Goal: Task Accomplishment & Management: Use online tool/utility

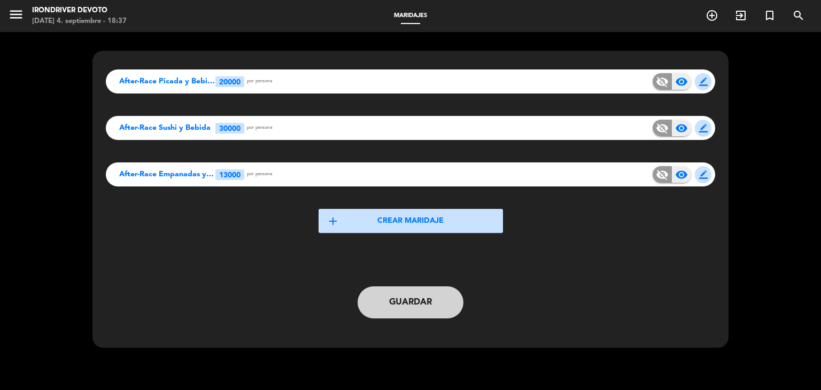
click at [700, 78] on span "border_color" at bounding box center [703, 81] width 9 height 9
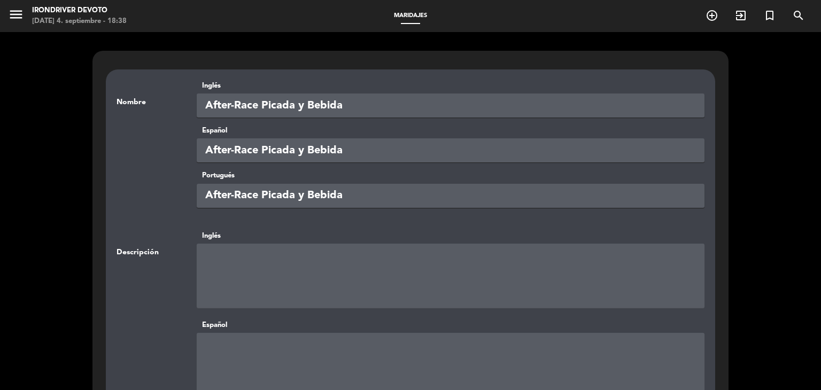
click at [263, 260] on textarea at bounding box center [451, 276] width 508 height 64
paste textarea "Tabla de fiambres y quesos (incluye bebida)"
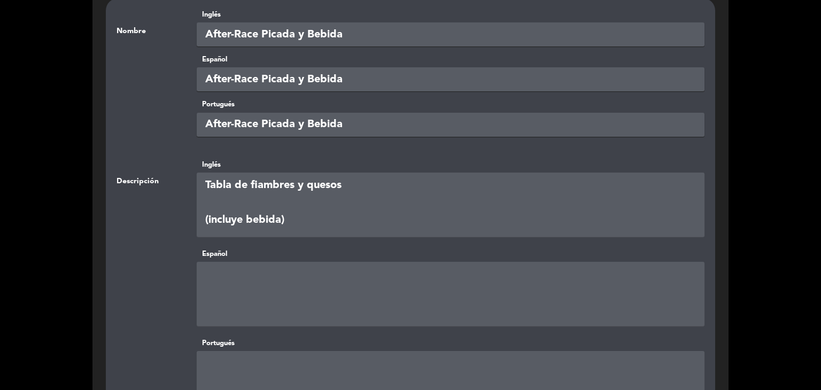
type textarea "Tabla de fiambres y quesos (incluye bebida)"
click at [277, 272] on textarea at bounding box center [451, 294] width 508 height 64
paste textarea "Tabla de fiambres y quesos (incluye bebida)"
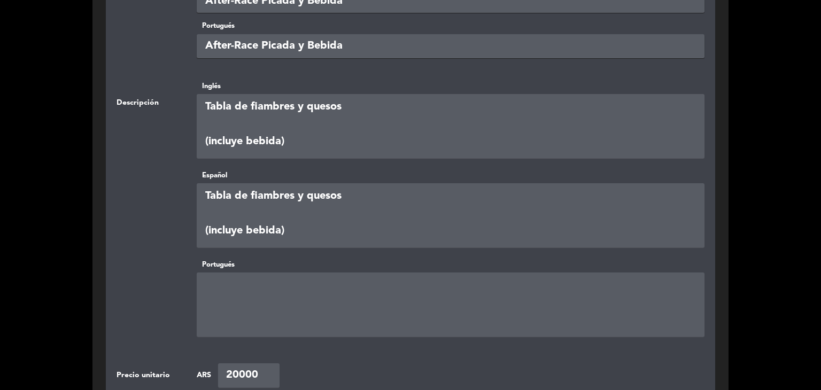
scroll to position [160, 0]
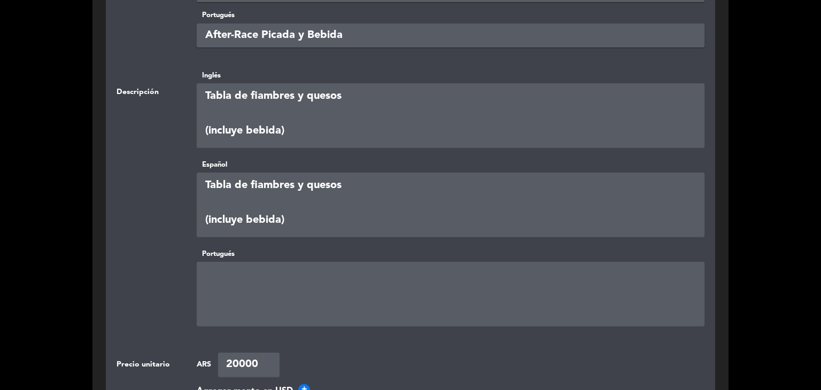
type textarea "Tabla de fiambres y quesos (incluye bebida)"
click at [285, 276] on textarea at bounding box center [451, 294] width 508 height 64
paste textarea "Tabla de fiambres y quesos (incluye bebida)"
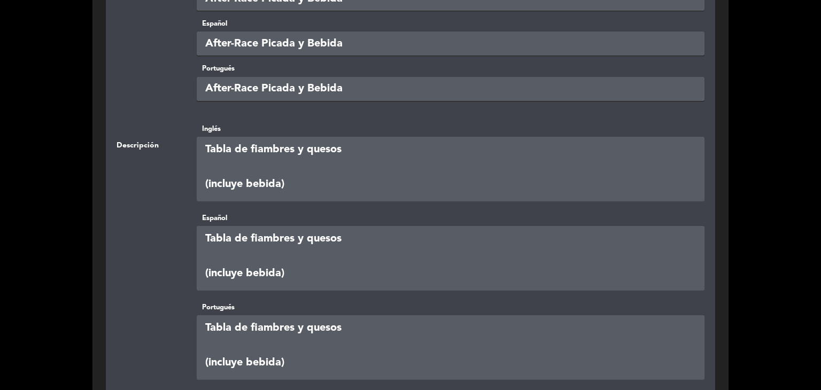
scroll to position [124, 0]
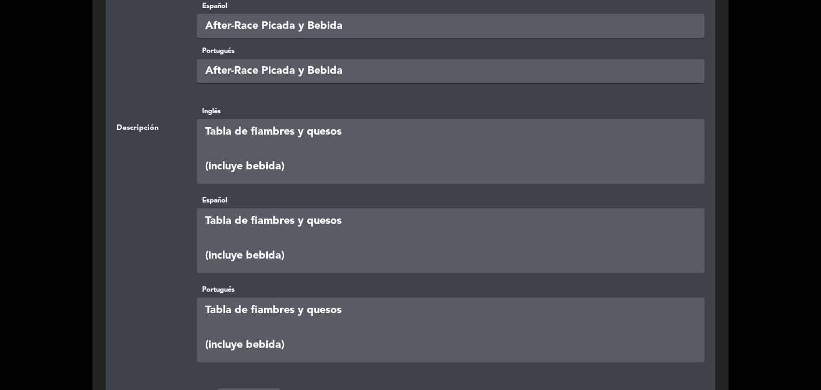
type textarea "Tabla de fiambres y quesos (incluye bebida)"
click at [282, 169] on textarea at bounding box center [451, 151] width 508 height 64
drag, startPoint x: 237, startPoint y: 166, endPoint x: 392, endPoint y: 167, distance: 154.4
click at [392, 167] on textarea at bounding box center [451, 151] width 508 height 64
type textarea "Tabla de fiambres y quesos (incluye bebida gaseosa o cerveza)"
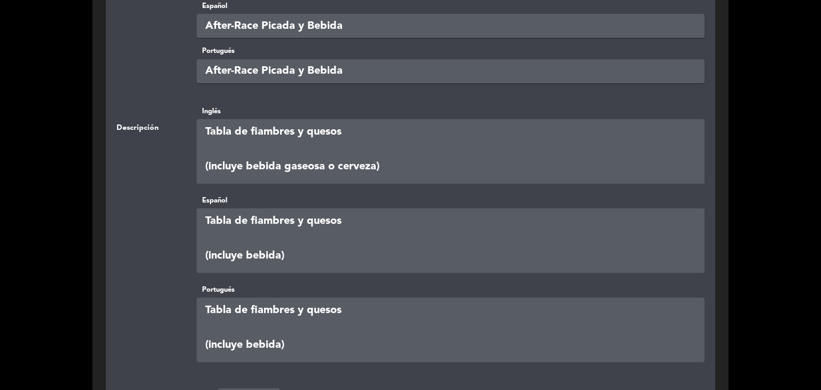
drag, startPoint x: 295, startPoint y: 256, endPoint x: 200, endPoint y: 257, distance: 94.6
click at [200, 257] on textarea at bounding box center [451, 240] width 508 height 64
paste textarea "gaseosa o cerveza"
type textarea "Tabla de fiambres y quesos (incluye bebida gaseosa o cerveza)"
drag, startPoint x: 301, startPoint y: 342, endPoint x: 187, endPoint y: 341, distance: 114.3
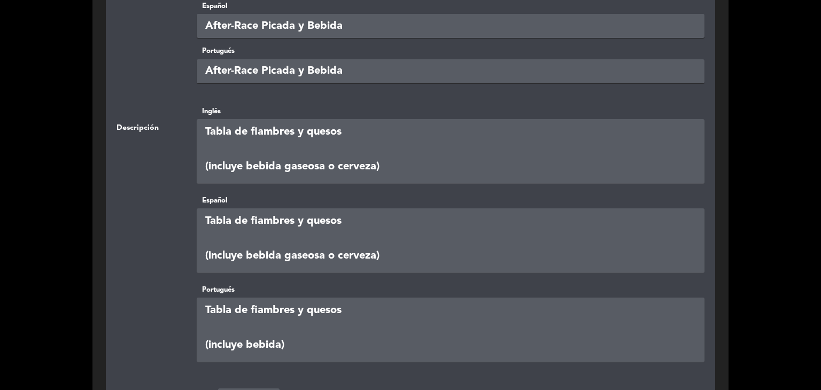
click at [187, 341] on div "Portugués" at bounding box center [410, 325] width 588 height 82
paste textarea "gaseosa o cerveza"
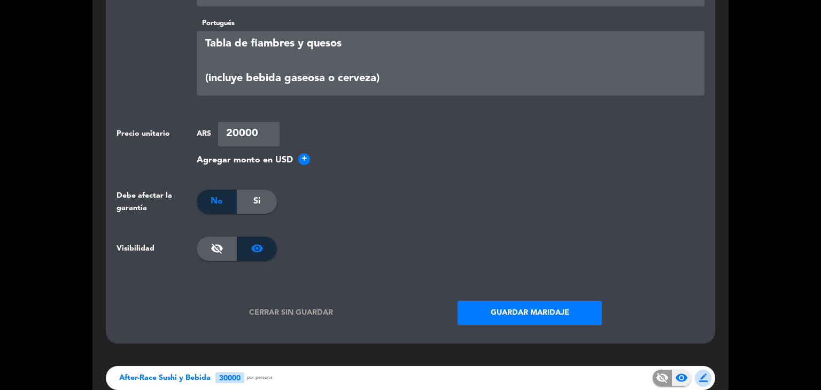
scroll to position [392, 0]
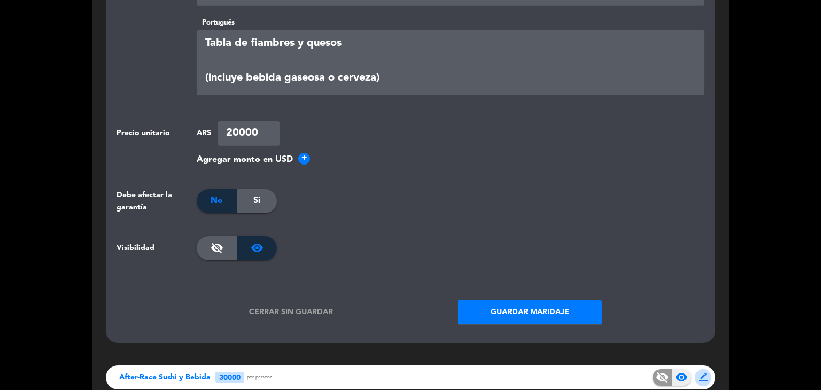
type textarea "Tabla de fiambres y quesos (incluye bebida gaseosa o cerveza)"
click at [500, 310] on button "Guardar maridaje" at bounding box center [529, 312] width 144 height 24
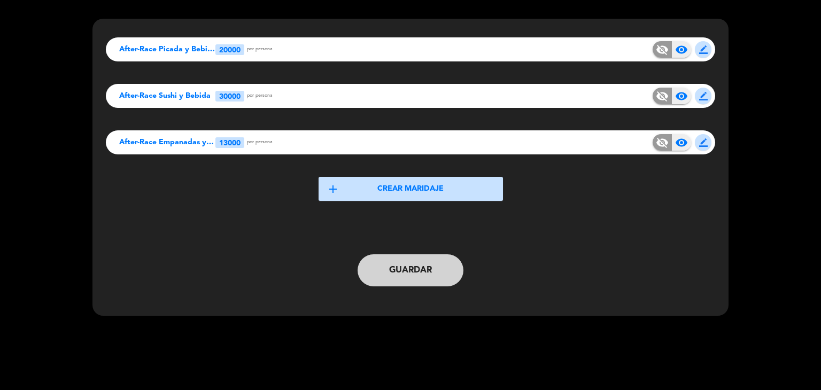
scroll to position [0, 0]
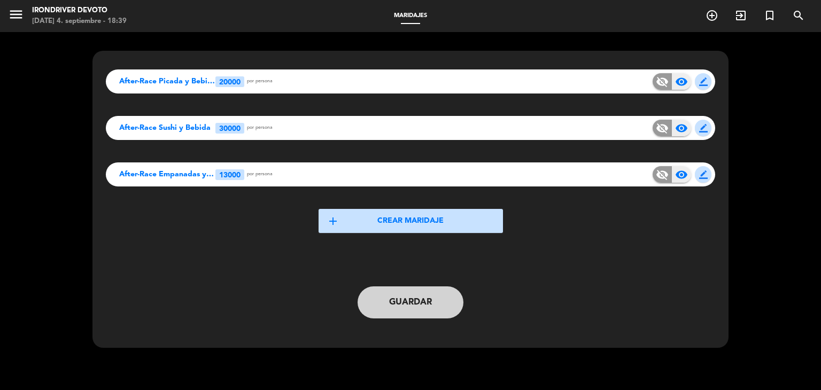
click at [705, 124] on span "border_color" at bounding box center [703, 128] width 9 height 9
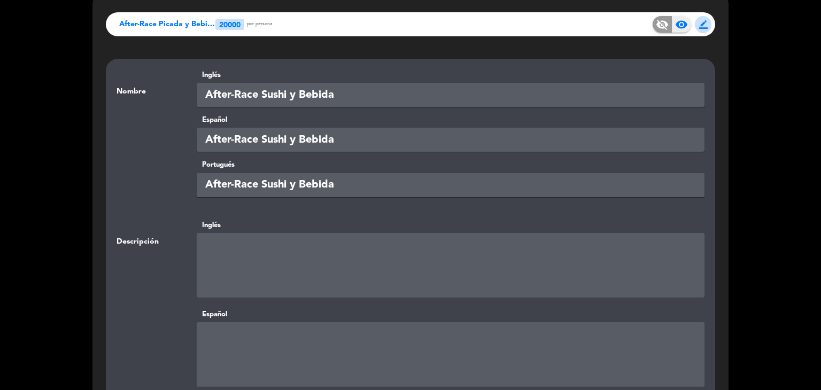
scroll to position [71, 0]
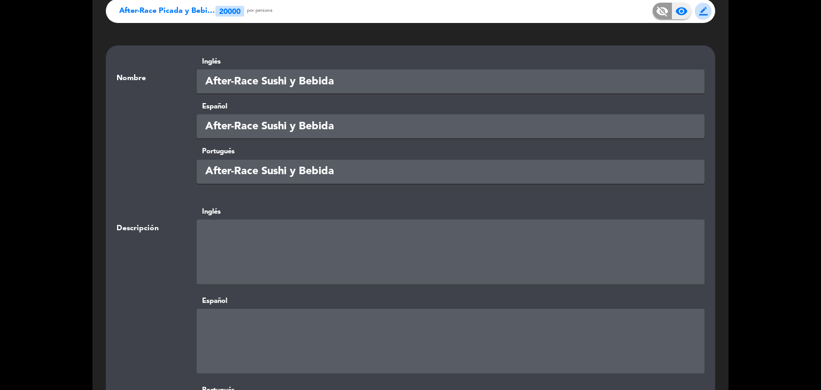
click at [266, 238] on textarea at bounding box center [451, 252] width 508 height 64
paste textarea "15 unidades de sushi (incluye bebida)"
type textarea "15 unidades de sushi (incluye bebida)"
click at [246, 315] on textarea at bounding box center [451, 341] width 508 height 64
paste textarea "15 unidades de sushi (incluye bebida)"
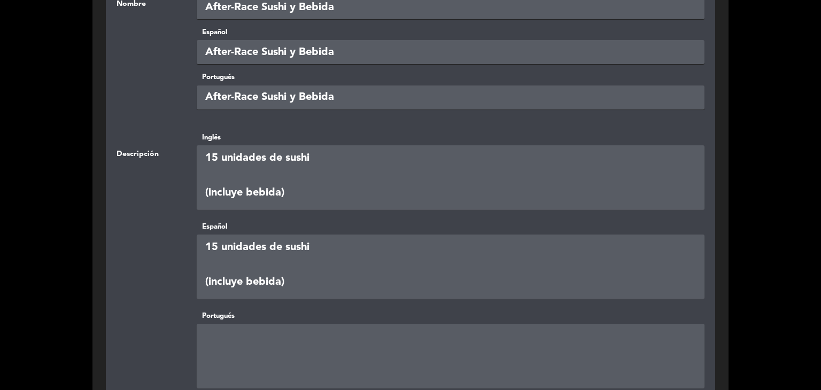
scroll to position [160, 0]
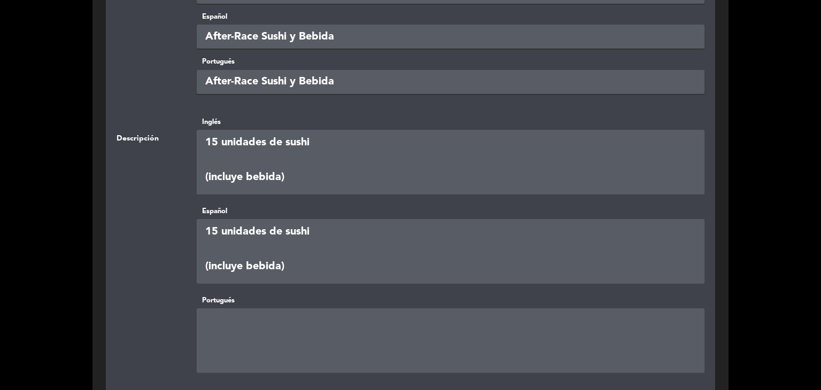
type textarea "15 unidades de sushi (incluye bebida)"
click at [272, 320] on textarea at bounding box center [451, 340] width 508 height 64
paste textarea "15 unidades de sushi (incluye bebida)"
type textarea "15 unidades de sushi (incluye bebida)"
click at [281, 176] on textarea at bounding box center [451, 162] width 508 height 64
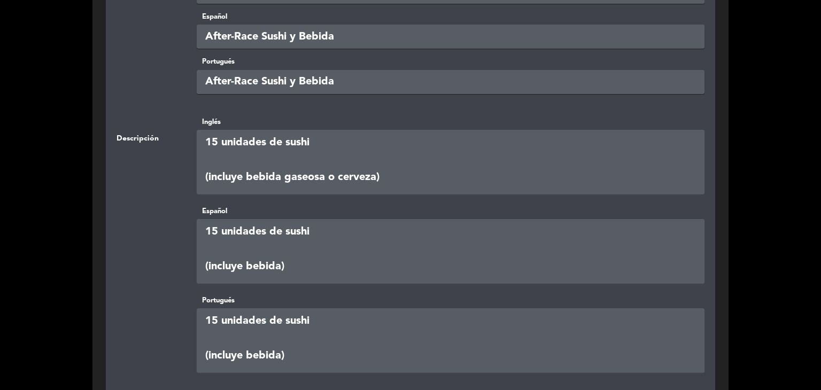
drag, startPoint x: 204, startPoint y: 177, endPoint x: 395, endPoint y: 182, distance: 191.3
click at [397, 182] on textarea at bounding box center [451, 162] width 508 height 64
type textarea "15 unidades de sushi (incluye bebida gaseosa o cerveza)"
drag, startPoint x: 267, startPoint y: 269, endPoint x: 182, endPoint y: 274, distance: 85.6
click at [182, 274] on div "Español" at bounding box center [410, 247] width 588 height 82
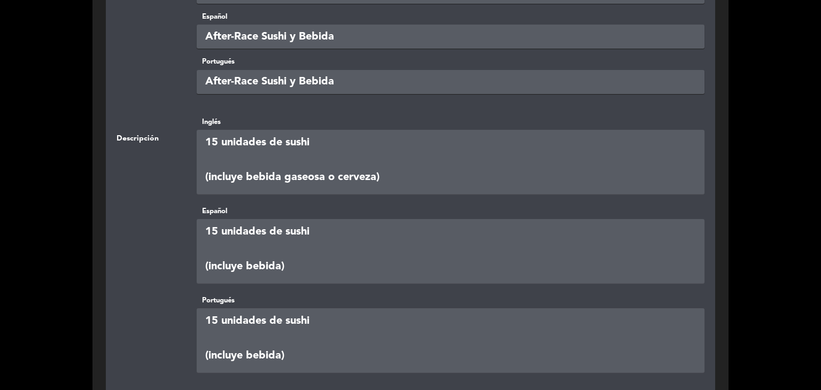
paste textarea "gaseosa o cerveza"
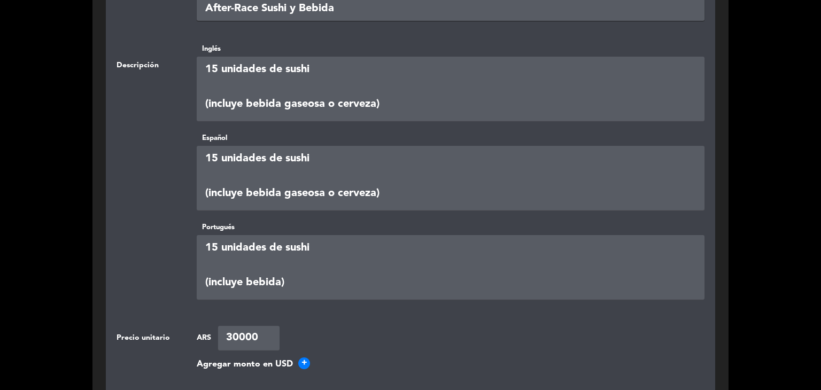
scroll to position [249, 0]
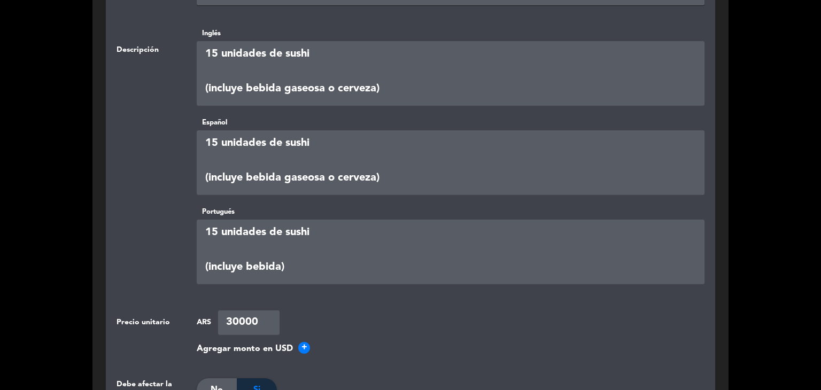
type textarea "15 unidades de sushi (incluye bebida gaseosa o cerveza)"
drag, startPoint x: 288, startPoint y: 271, endPoint x: 183, endPoint y: 274, distance: 105.3
click at [183, 274] on div "Portugués" at bounding box center [410, 247] width 588 height 82
paste textarea "gaseosa o cerveza"
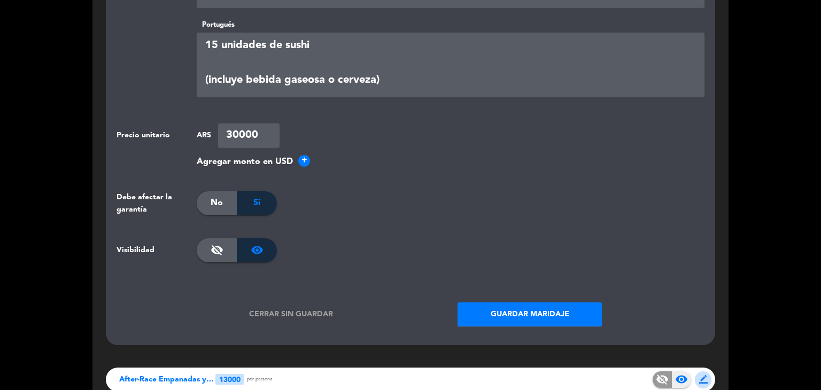
scroll to position [444, 0]
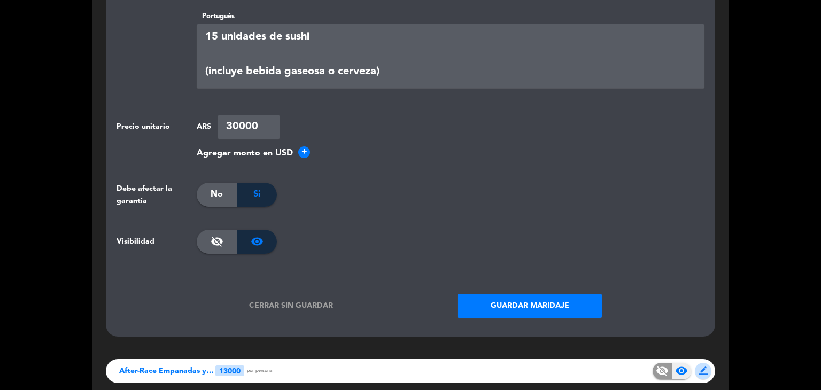
type textarea "15 unidades de sushi (incluye bebida gaseosa o cerveza)"
click at [505, 302] on button "Guardar maridaje" at bounding box center [529, 306] width 144 height 24
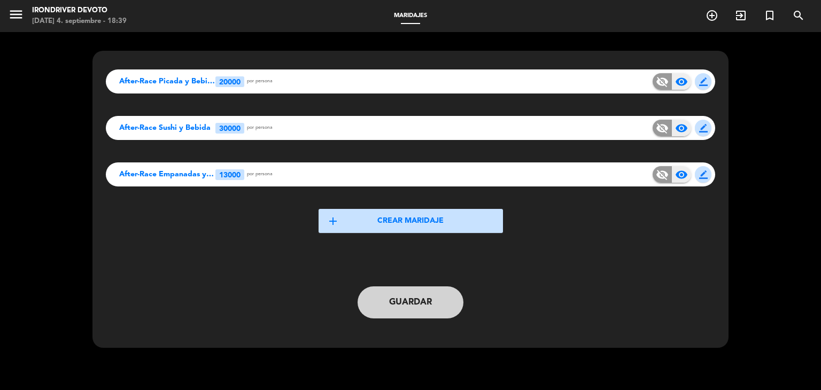
click at [412, 301] on button "Guardar" at bounding box center [410, 302] width 106 height 32
click at [15, 19] on icon "menu" at bounding box center [16, 14] width 16 height 16
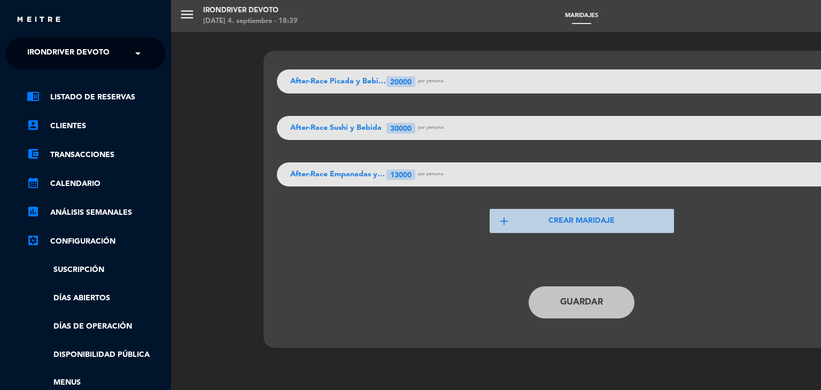
click at [95, 95] on link "chrome_reader_mode Listado de Reservas" at bounding box center [96, 97] width 139 height 13
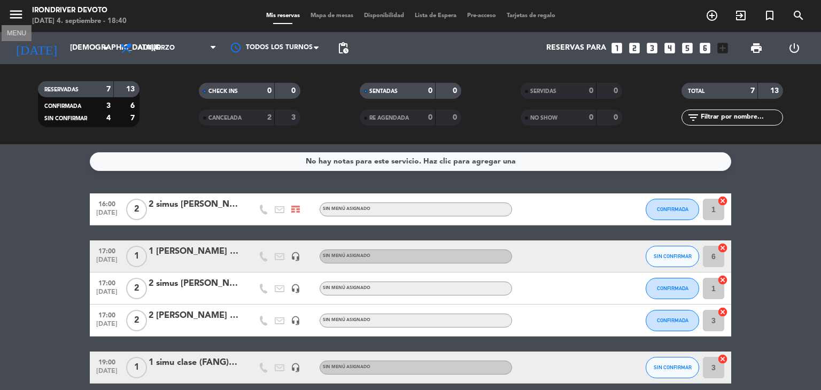
click at [20, 16] on icon "menu" at bounding box center [16, 14] width 16 height 16
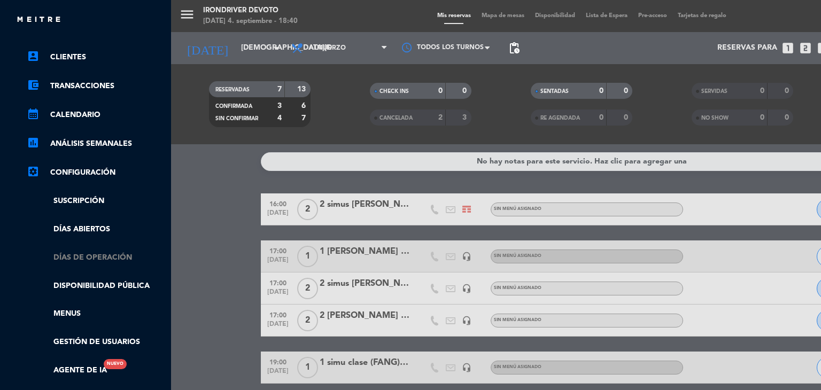
scroll to position [89, 0]
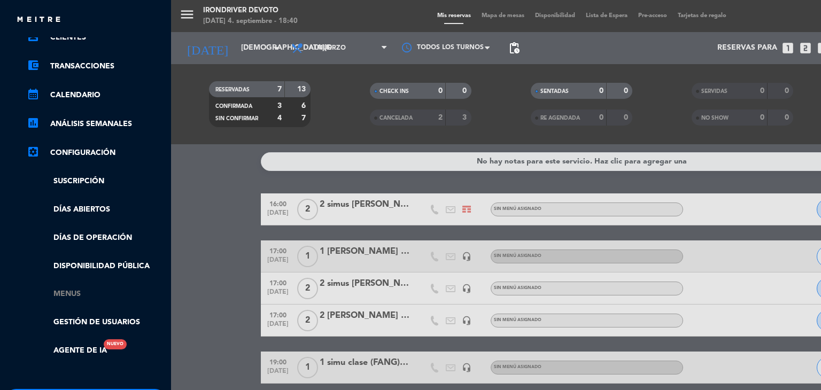
click at [71, 296] on link "Menus" at bounding box center [96, 294] width 139 height 12
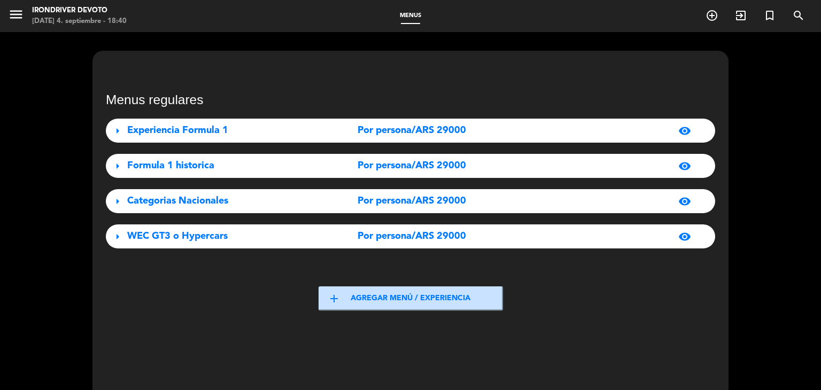
click at [595, 127] on div "visibility" at bounding box center [601, 130] width 190 height 13
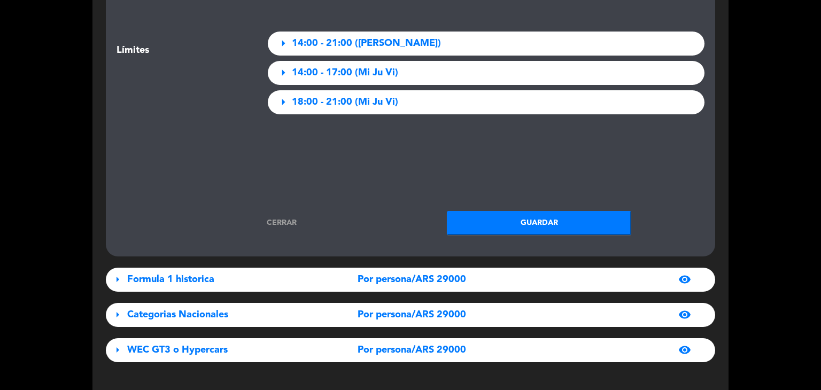
scroll to position [1478, 0]
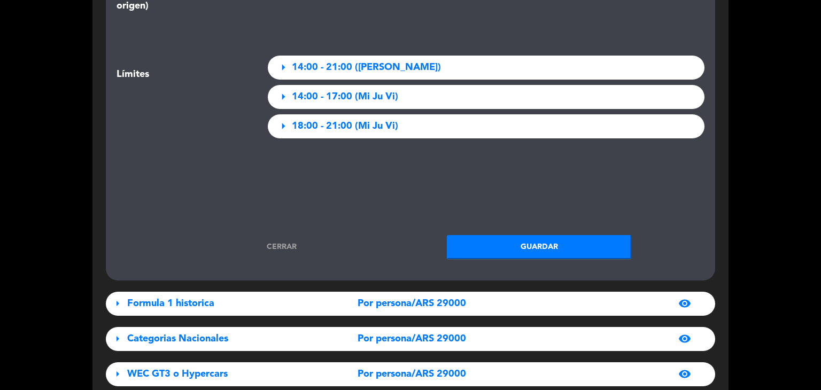
click at [481, 300] on div "Por persona/ARS 29000" at bounding box center [412, 303] width 190 height 15
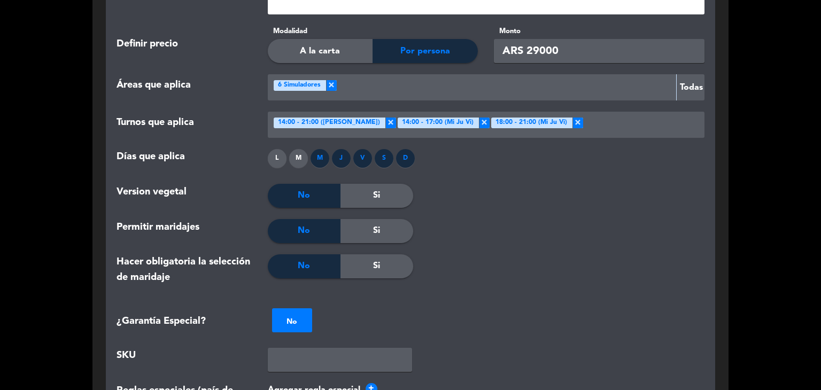
scroll to position [2742, 0]
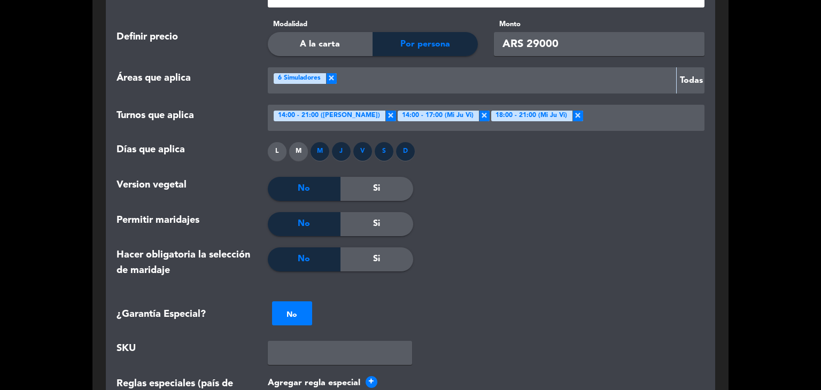
click at [392, 221] on div "Si" at bounding box center [376, 224] width 73 height 24
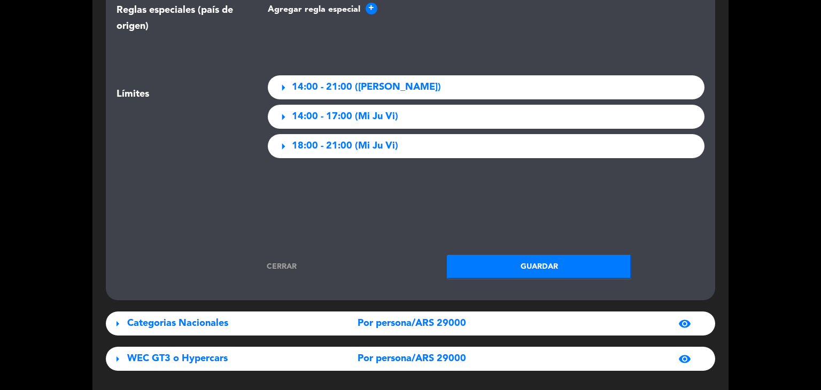
scroll to position [3116, 0]
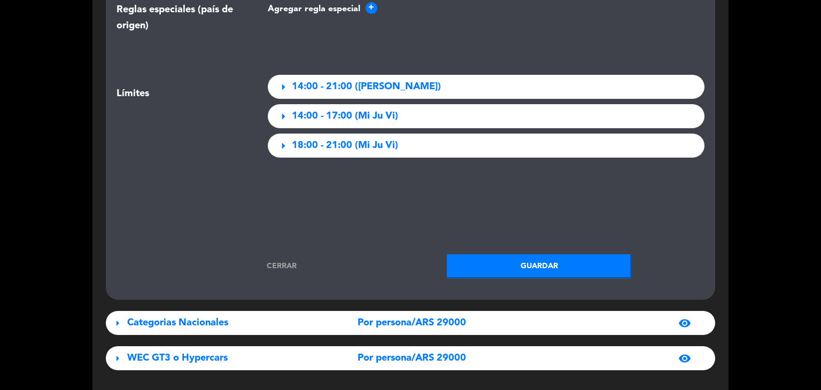
click at [502, 268] on button "Guardar" at bounding box center [539, 266] width 184 height 24
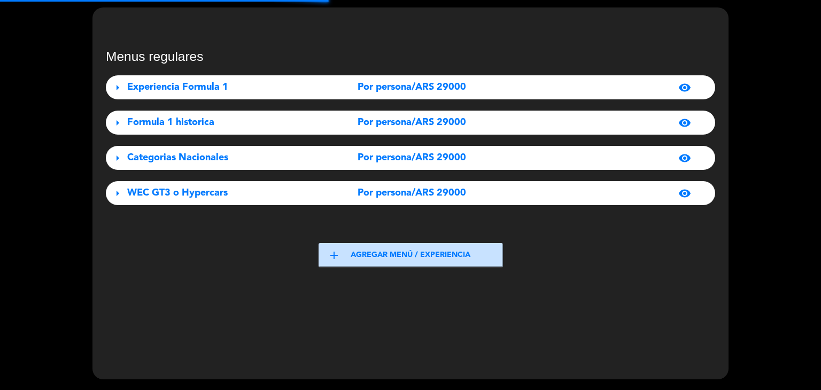
scroll to position [43, 0]
click at [475, 158] on div "Por persona/ARS 29000" at bounding box center [412, 157] width 190 height 15
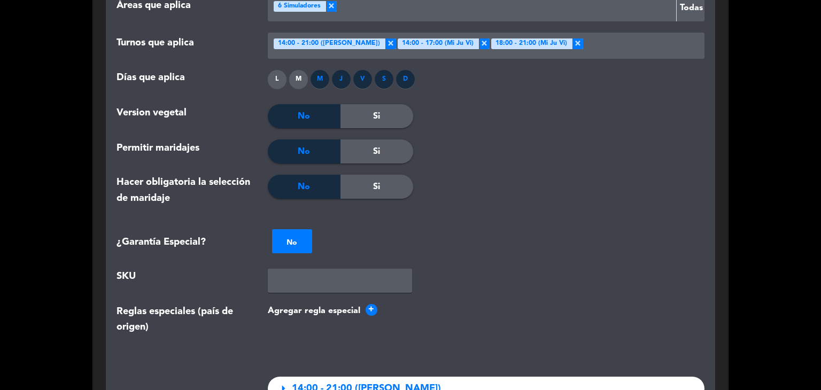
scroll to position [1234, 0]
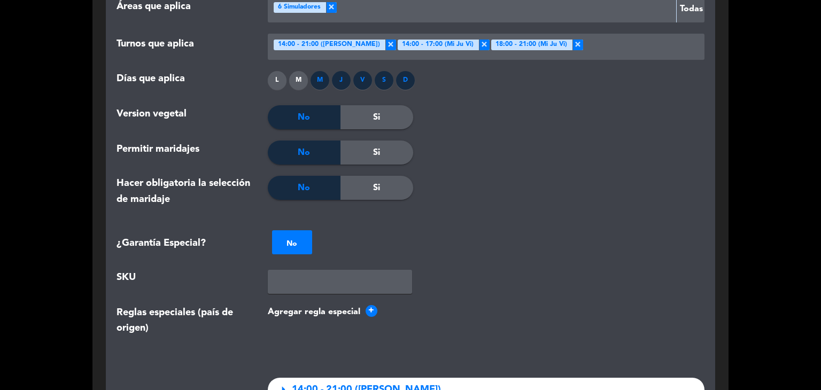
click at [385, 146] on div "Si" at bounding box center [376, 153] width 73 height 24
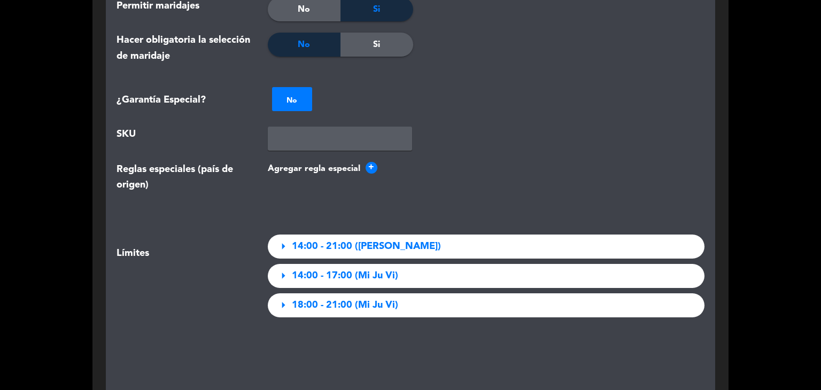
scroll to position [1447, 0]
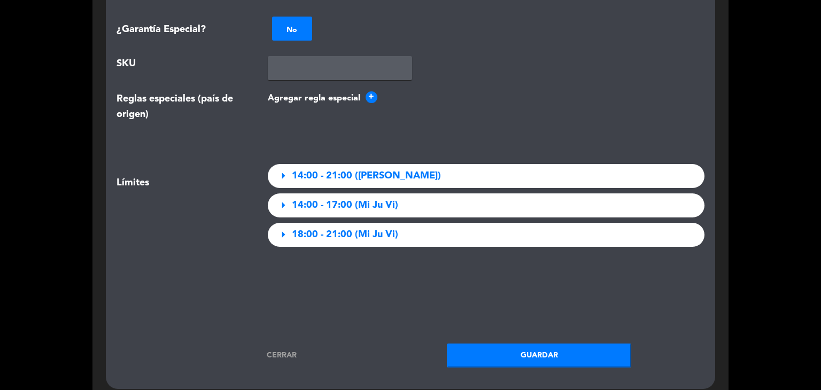
click at [489, 350] on button "Guardar" at bounding box center [539, 356] width 184 height 24
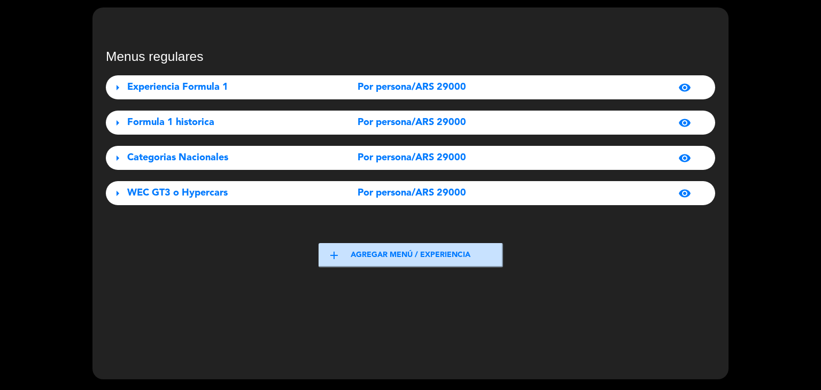
click at [417, 189] on span "Por persona/ARS 29000" at bounding box center [411, 192] width 108 height 15
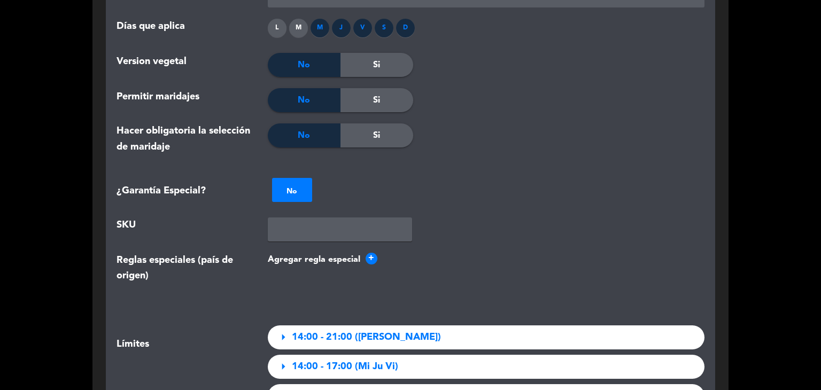
scroll to position [1304, 0]
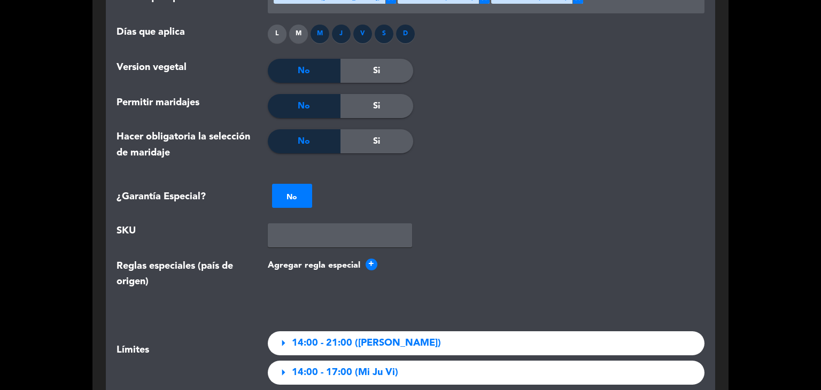
click at [385, 100] on div "Si" at bounding box center [376, 106] width 73 height 24
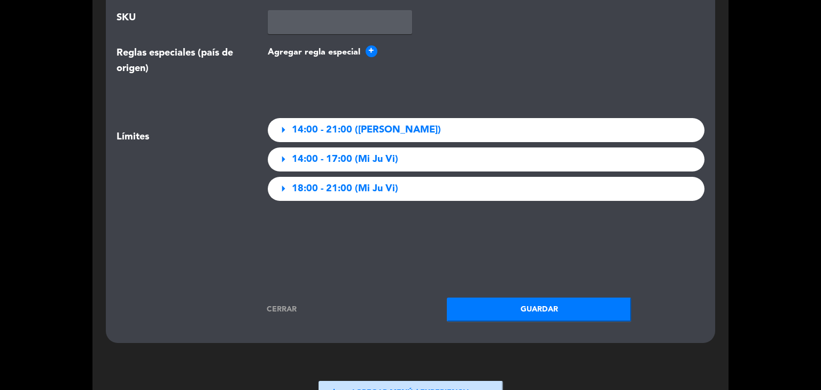
scroll to position [1518, 0]
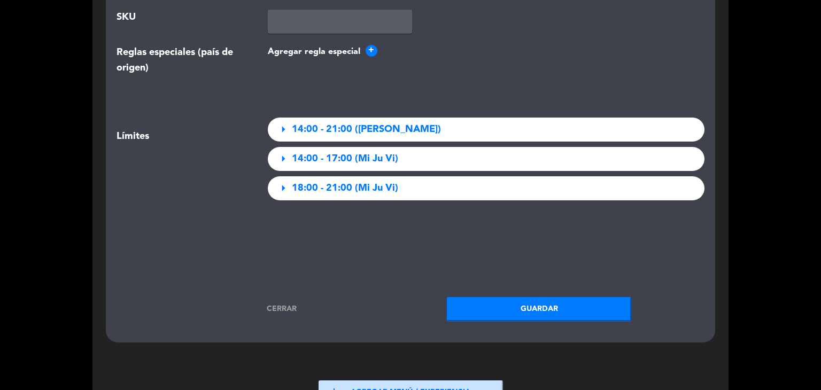
click at [514, 310] on button "Guardar" at bounding box center [539, 309] width 184 height 24
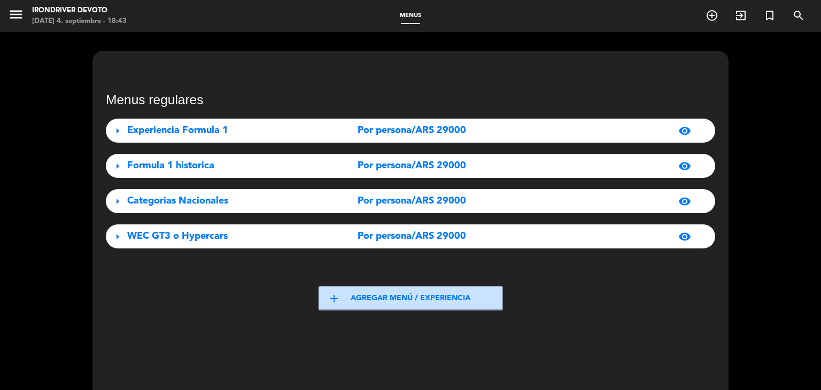
scroll to position [0, 0]
click at [19, 13] on icon "menu" at bounding box center [16, 14] width 16 height 16
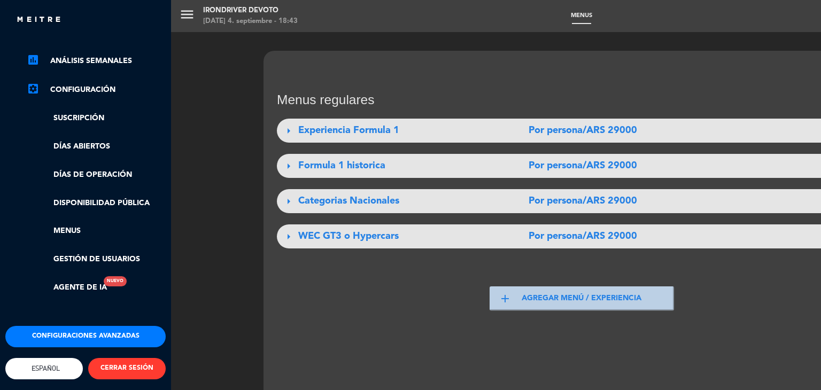
scroll to position [160, 0]
click at [96, 197] on link "Disponibilidad pública" at bounding box center [96, 203] width 139 height 12
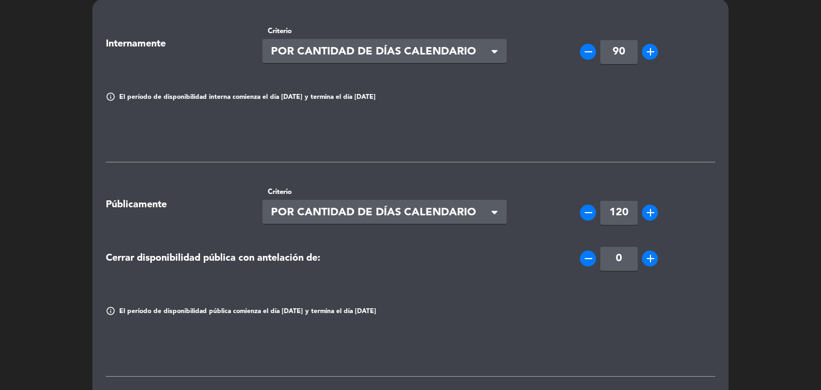
scroll to position [0, 0]
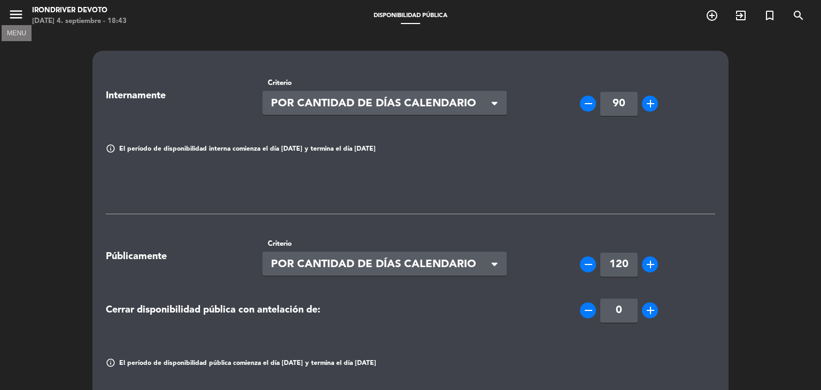
click at [19, 19] on icon "menu" at bounding box center [16, 14] width 16 height 16
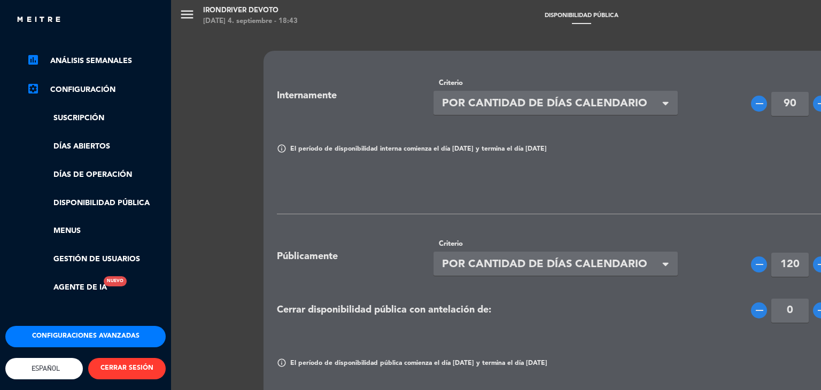
click at [73, 326] on button "Configuraciones avanzadas" at bounding box center [85, 336] width 160 height 21
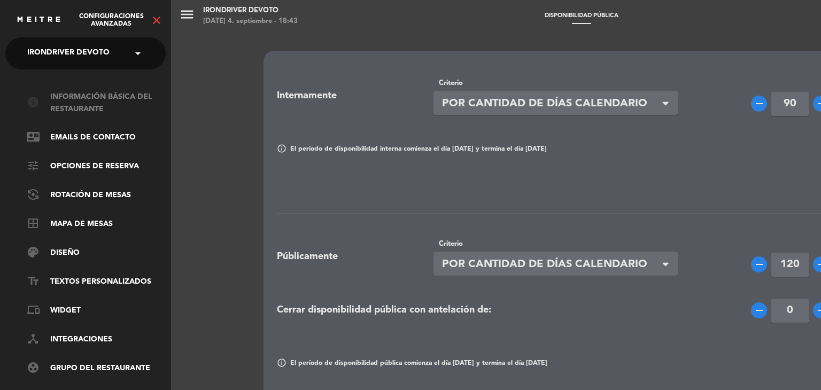
click at [97, 111] on link "info Información básica del restaurante" at bounding box center [96, 103] width 139 height 25
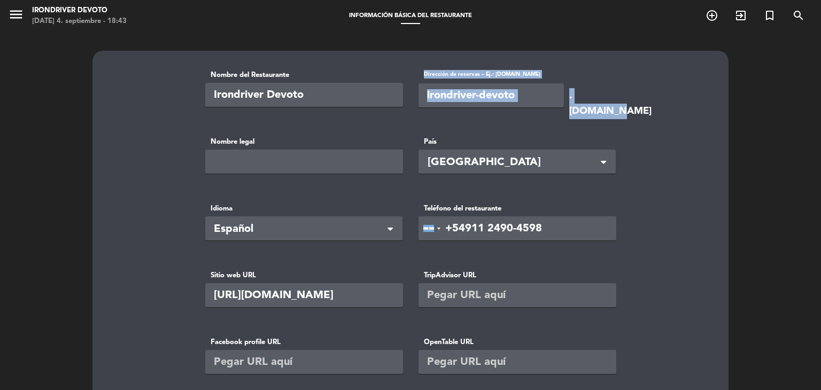
drag, startPoint x: 614, startPoint y: 99, endPoint x: 485, endPoint y: 107, distance: 130.1
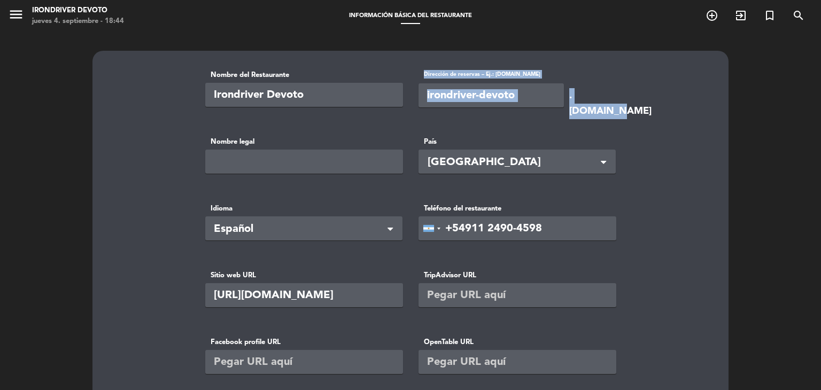
drag, startPoint x: 628, startPoint y: 98, endPoint x: 423, endPoint y: 97, distance: 205.1
copy div "Dirección de reservas – Ej.: [DOMAIN_NAME] .[DOMAIN_NAME]"
click at [20, 19] on icon "menu" at bounding box center [16, 14] width 16 height 16
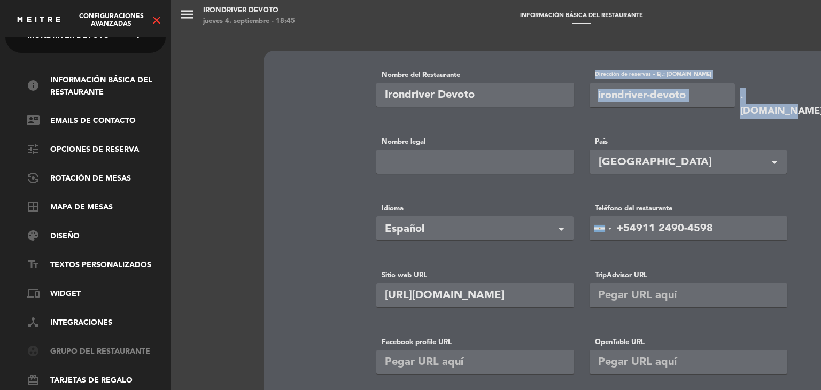
scroll to position [45, 0]
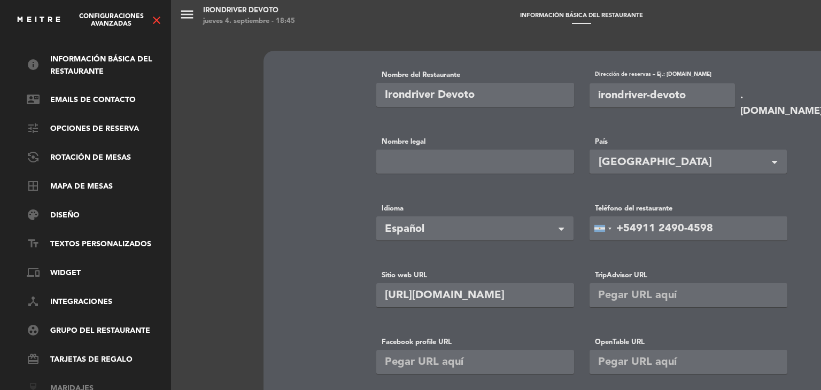
click at [81, 383] on link "wine_bar Maridajes" at bounding box center [96, 389] width 139 height 13
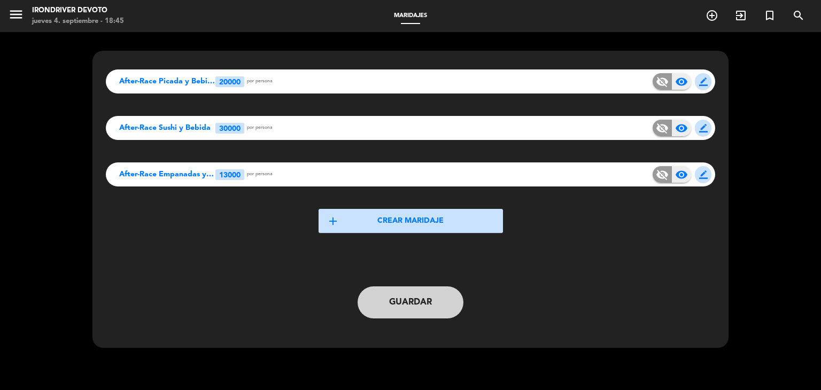
click at [701, 173] on span "border_color" at bounding box center [703, 174] width 9 height 9
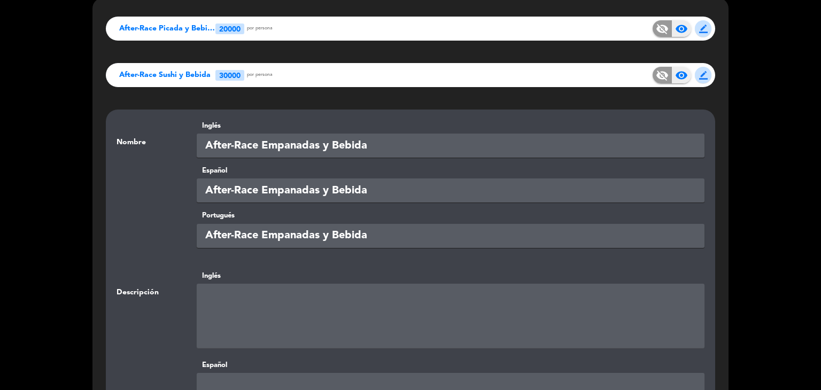
scroll to position [53, 0]
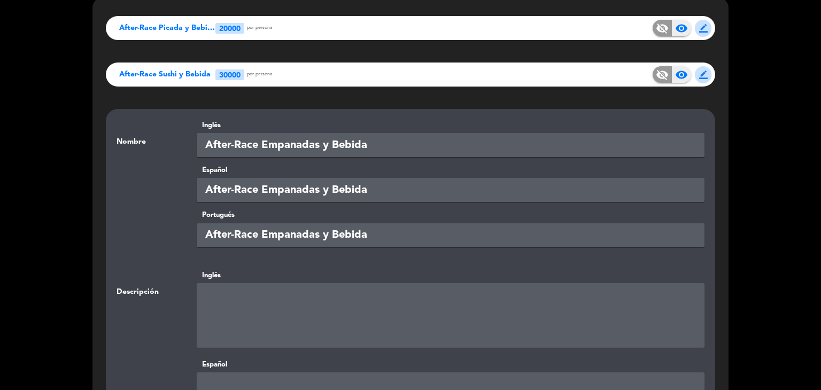
click at [284, 288] on textarea at bounding box center [451, 315] width 508 height 64
paste textarea "3 empanadas a elección o tarta individual (incluye bebida)"
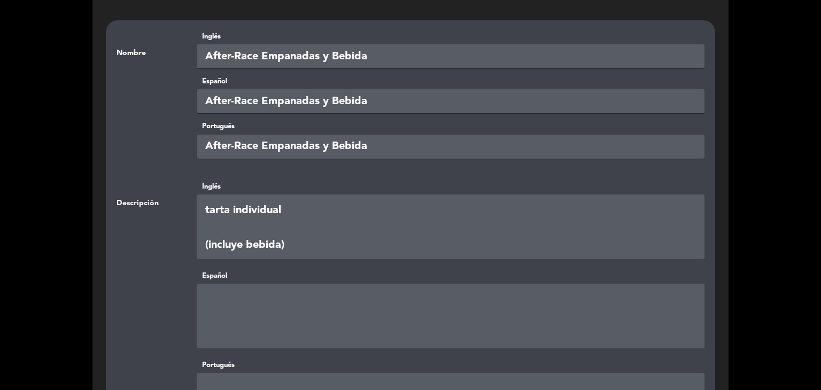
type textarea "3 empanadas a elección o tarta individual (incluye bebida)"
click at [266, 297] on textarea at bounding box center [451, 316] width 508 height 64
paste textarea "3 empanadas a elección o tarta individual (incluye bebida)"
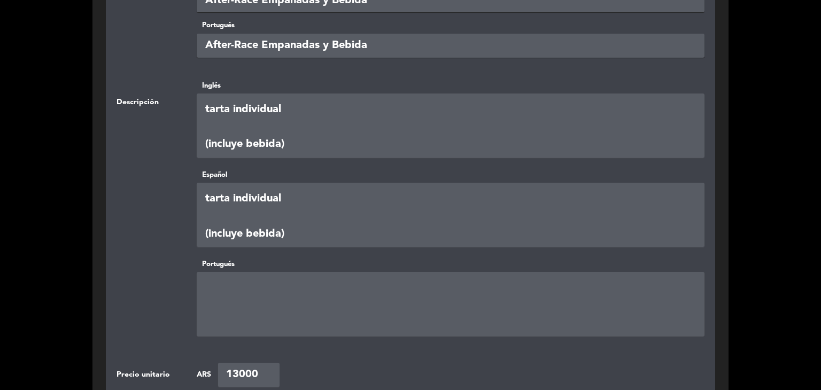
scroll to position [249, 0]
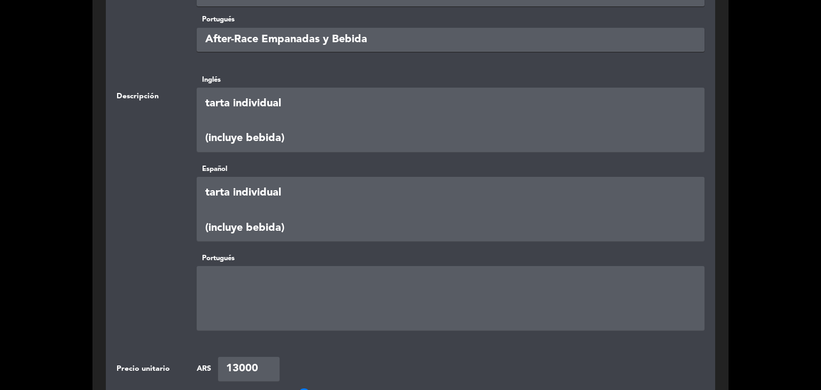
type textarea "3 empanadas a elección o tarta individual (incluye bebida)"
click at [301, 288] on textarea at bounding box center [451, 298] width 508 height 64
paste textarea "3 empanadas a elección o tarta individual (incluye bebida)"
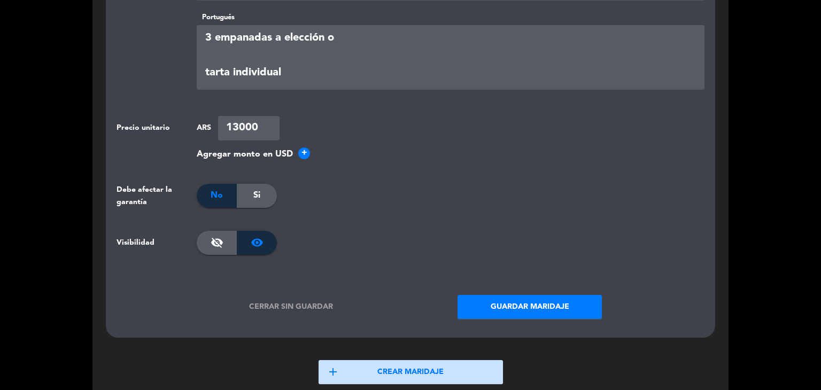
scroll to position [498, 0]
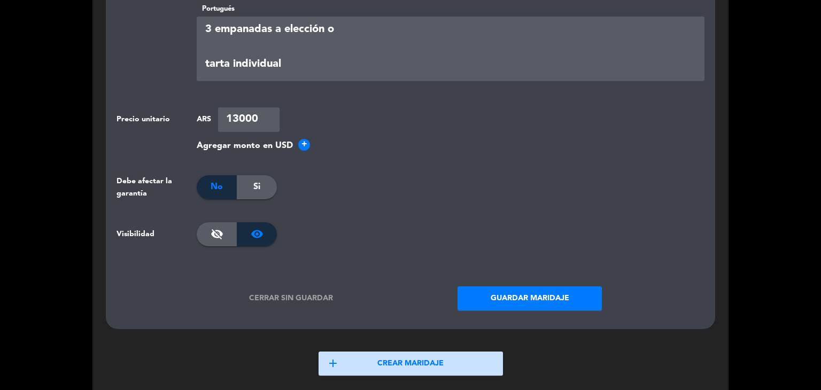
type textarea "3 empanadas a elección o tarta individual (incluye bebida)"
click at [513, 292] on button "Guardar maridaje" at bounding box center [529, 298] width 144 height 24
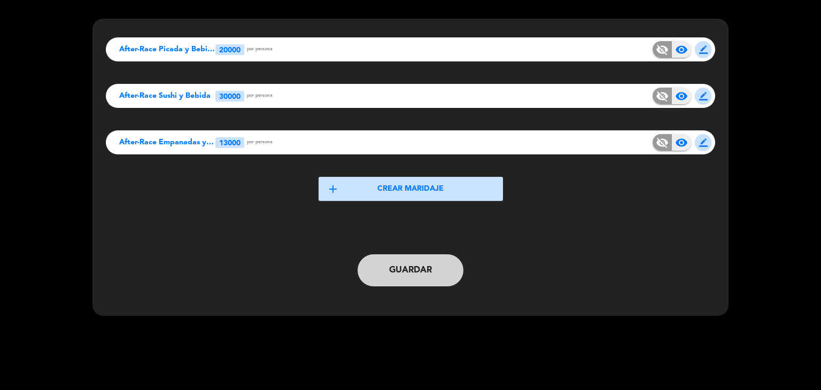
scroll to position [0, 0]
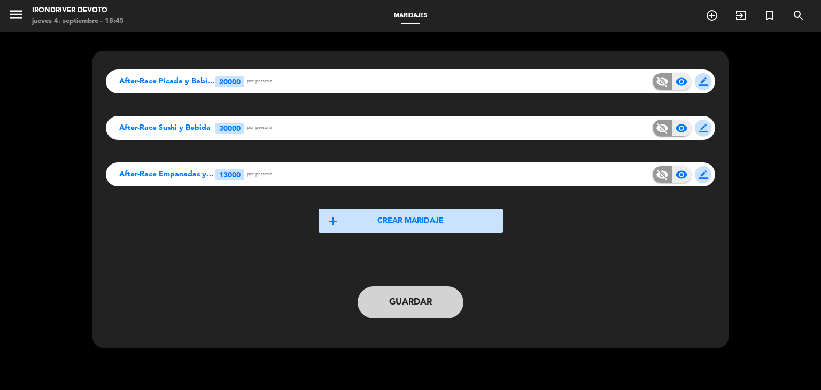
click at [418, 301] on button "Guardar" at bounding box center [410, 302] width 106 height 32
click at [17, 13] on icon "menu" at bounding box center [16, 14] width 16 height 16
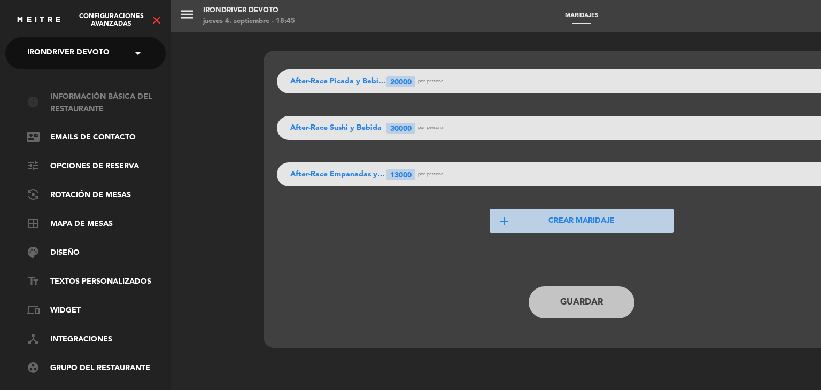
click at [71, 101] on link "info Información básica del restaurante" at bounding box center [96, 103] width 139 height 25
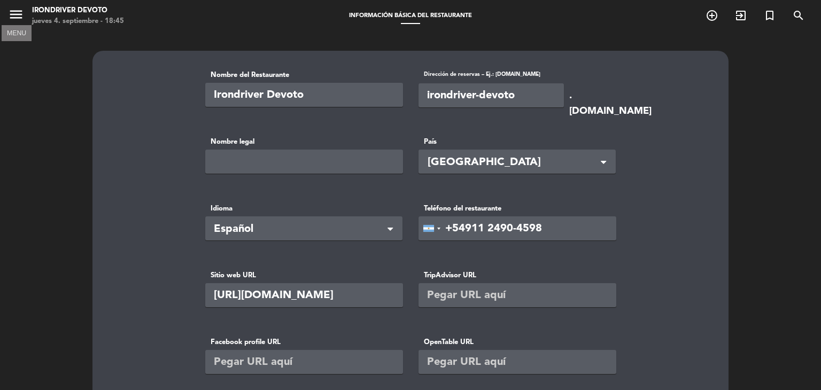
click at [17, 16] on icon "menu" at bounding box center [16, 14] width 16 height 16
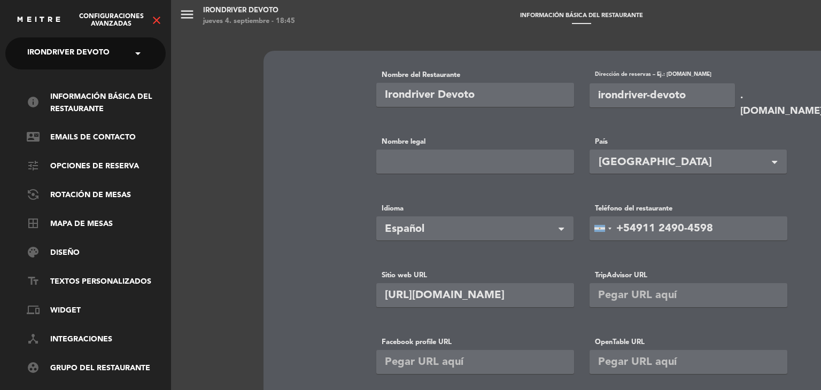
click at [152, 22] on icon "close" at bounding box center [156, 20] width 13 height 13
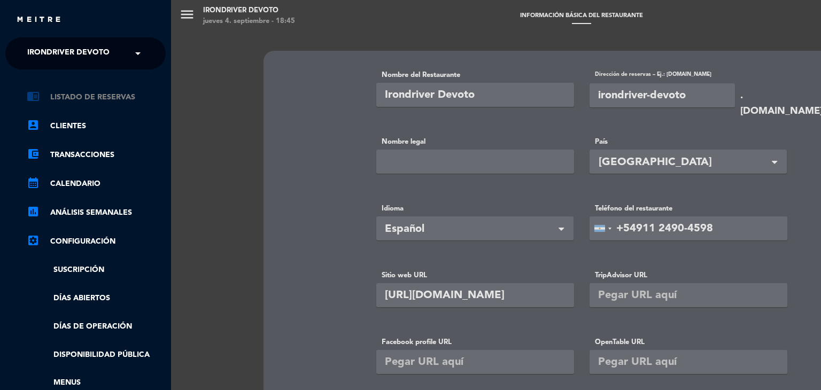
click at [62, 93] on link "chrome_reader_mode Listado de Reservas" at bounding box center [96, 97] width 139 height 13
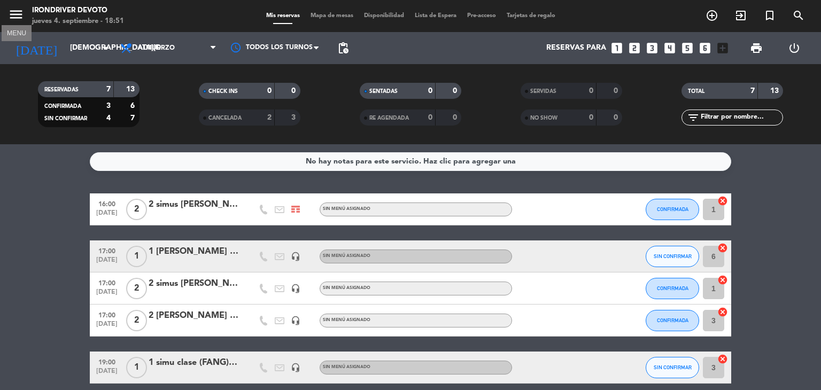
click at [19, 20] on icon "menu" at bounding box center [16, 14] width 16 height 16
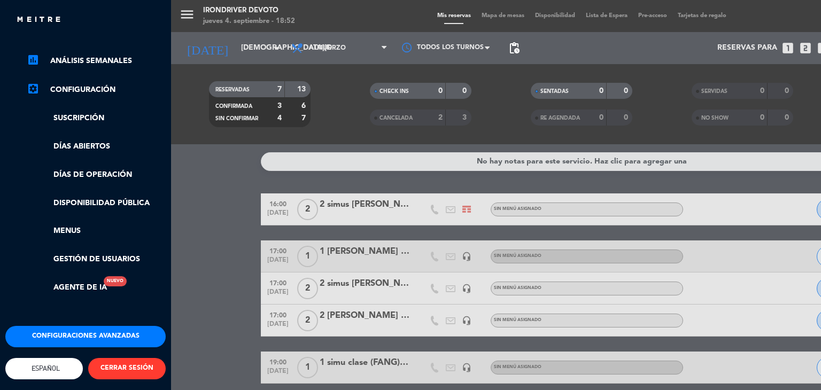
scroll to position [160, 0]
click at [75, 326] on button "Configuraciones avanzadas" at bounding box center [85, 336] width 160 height 21
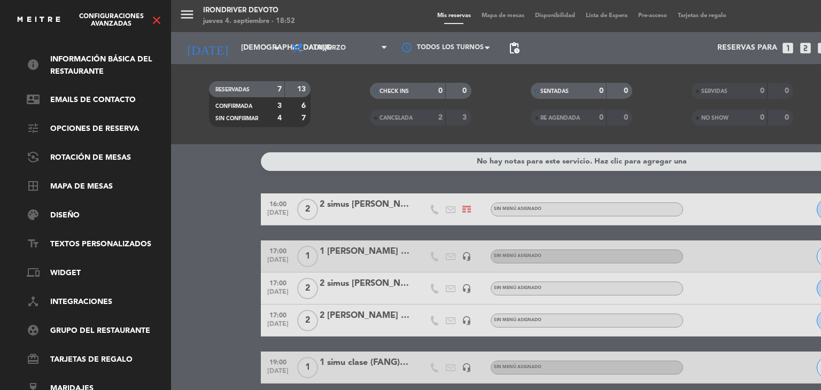
scroll to position [45, 0]
click at [75, 383] on link "wine_bar Maridajes" at bounding box center [96, 389] width 139 height 13
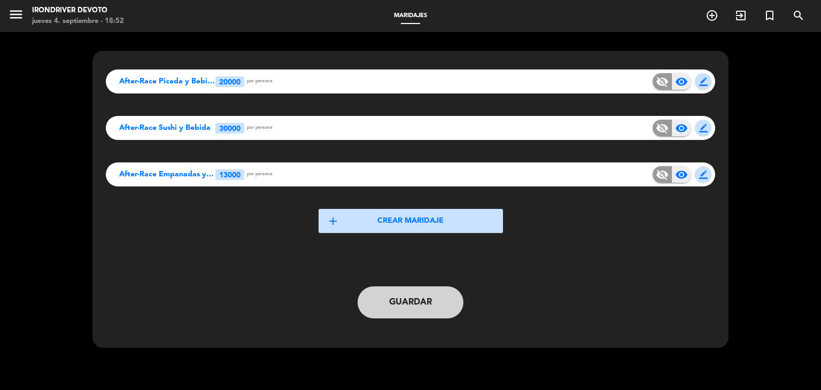
click at [430, 217] on button "add Crear maridaje" at bounding box center [410, 221] width 184 height 24
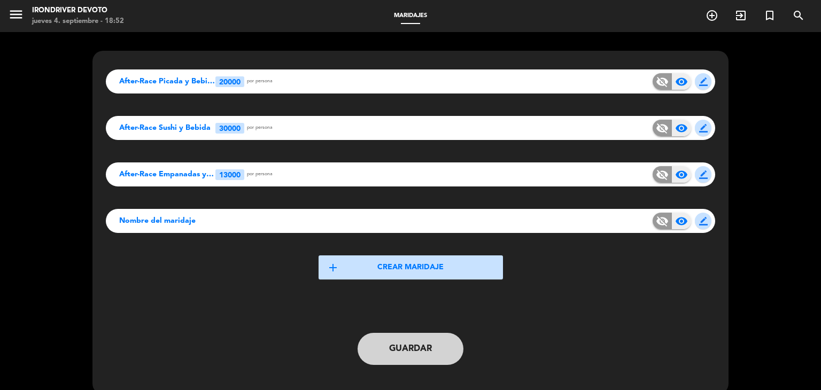
click at [197, 220] on span "Nombre del maridaje" at bounding box center [167, 221] width 96 height 12
click at [699, 221] on span "border_color" at bounding box center [703, 221] width 9 height 9
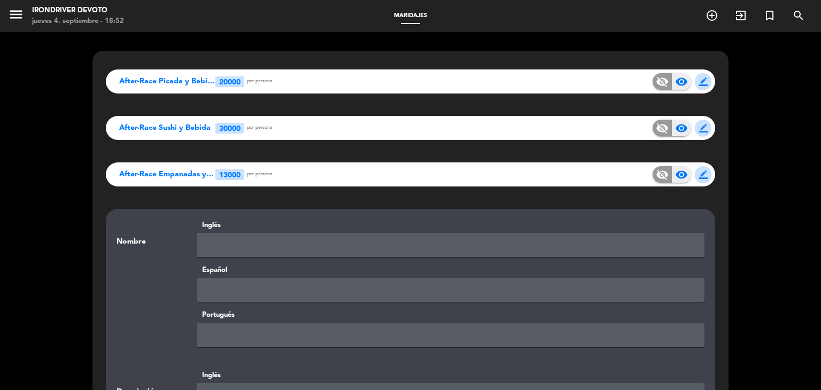
click at [242, 241] on input "text" at bounding box center [451, 245] width 508 height 24
drag, startPoint x: 317, startPoint y: 245, endPoint x: 204, endPoint y: 249, distance: 113.3
click at [204, 249] on input "After-Race Merienda" at bounding box center [451, 245] width 508 height 24
type input "After-Race Merienda"
click at [244, 295] on input "text" at bounding box center [451, 290] width 508 height 24
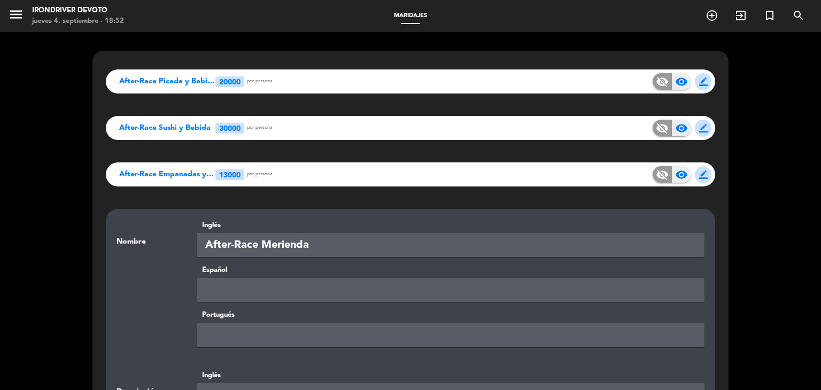
paste input "After-Race Merienda"
type input "After-Race Merienda"
click at [262, 333] on input "text" at bounding box center [451, 335] width 508 height 24
paste input "After-Race Merienda"
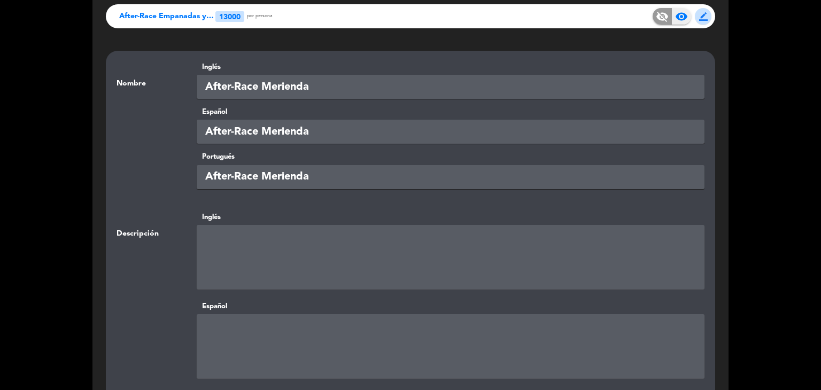
scroll to position [160, 0]
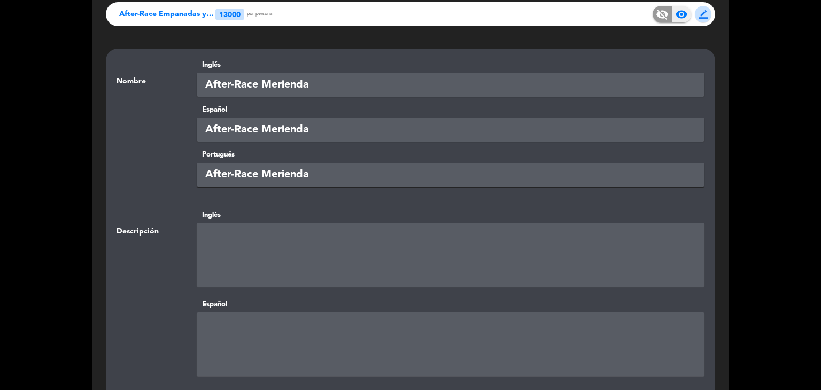
type input "After-Race Merienda"
click at [260, 241] on textarea at bounding box center [451, 255] width 508 height 64
click at [254, 236] on textarea at bounding box center [451, 255] width 508 height 64
click at [284, 238] on textarea at bounding box center [451, 255] width 508 height 64
click at [410, 237] on textarea at bounding box center [451, 255] width 508 height 64
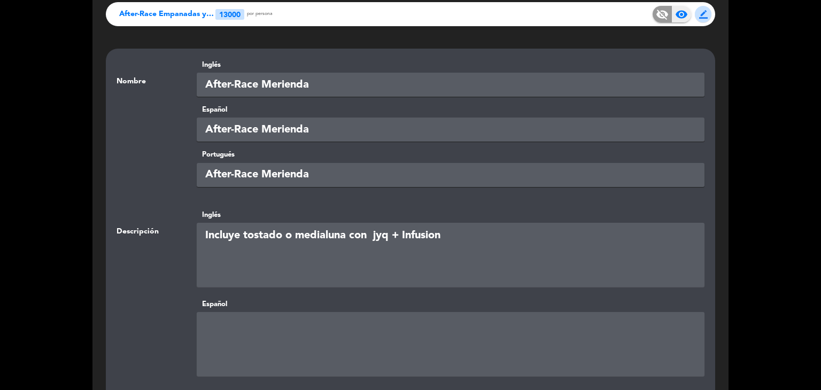
click at [464, 257] on textarea at bounding box center [451, 255] width 508 height 64
drag, startPoint x: 457, startPoint y: 237, endPoint x: 198, endPoint y: 240, distance: 259.1
click at [198, 240] on textarea at bounding box center [451, 255] width 508 height 64
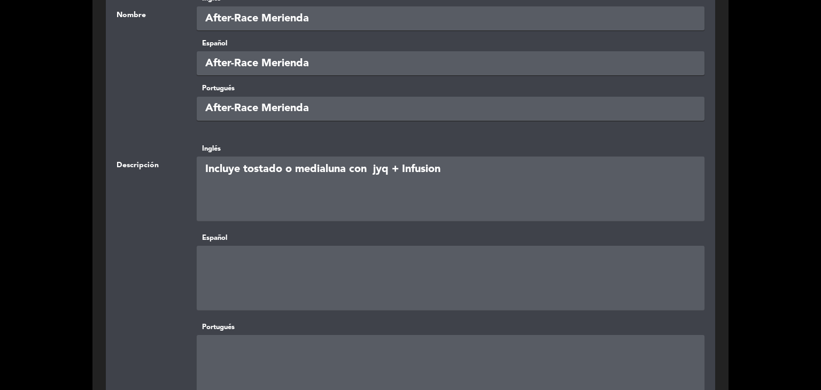
scroll to position [231, 0]
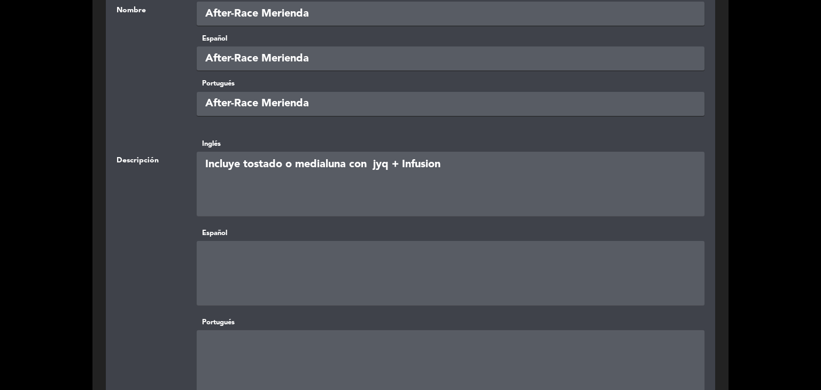
type textarea "Incluye tostado o medialuna con jyq + Infusion"
click at [286, 252] on textarea at bounding box center [451, 273] width 508 height 64
paste textarea "Incluye tostado o medialuna con jyq + Infusion"
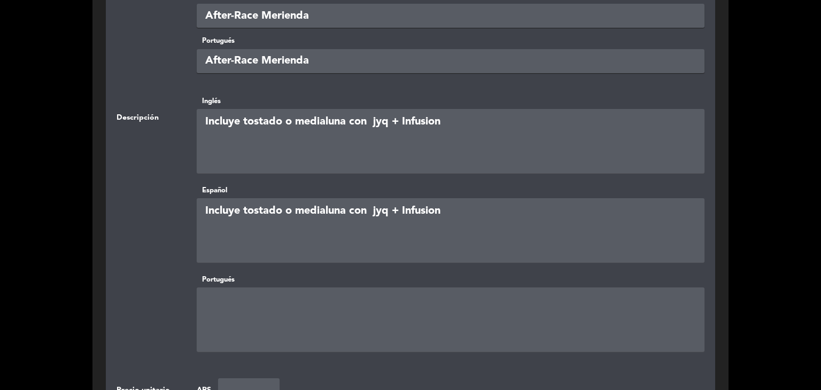
scroll to position [321, 0]
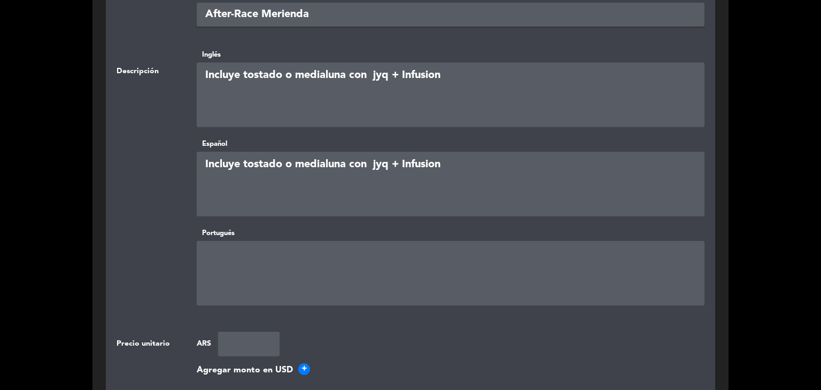
type textarea "Incluye tostado o medialuna con jyq + Infusion"
click at [301, 254] on textarea at bounding box center [451, 273] width 508 height 64
paste textarea "Incluye tostado o medialuna con jyq + Infusion"
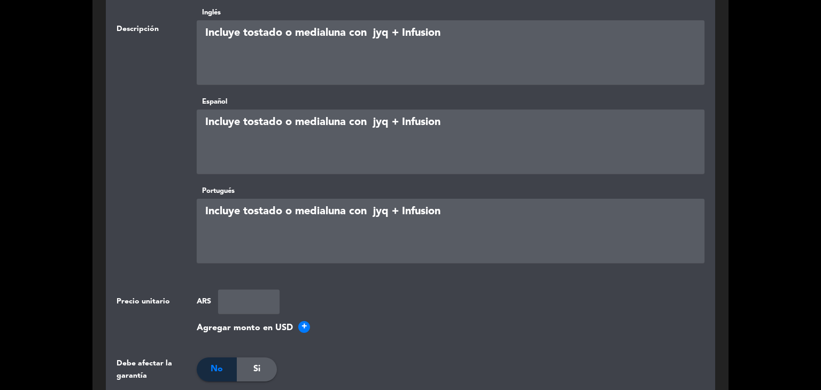
scroll to position [392, 0]
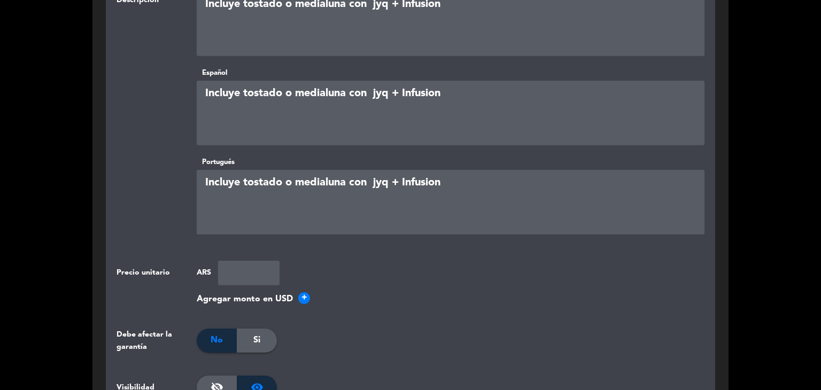
type textarea "Incluye tostado o medialuna con jyq + Infusion"
click at [250, 267] on input "number" at bounding box center [248, 273] width 61 height 24
type input "12000"
click at [357, 270] on div "ARS 12000" at bounding box center [451, 273] width 508 height 24
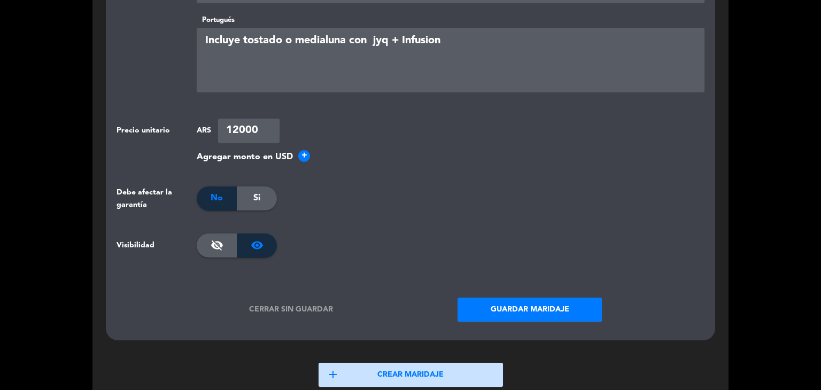
scroll to position [534, 0]
click at [532, 306] on button "Guardar maridaje" at bounding box center [529, 309] width 144 height 24
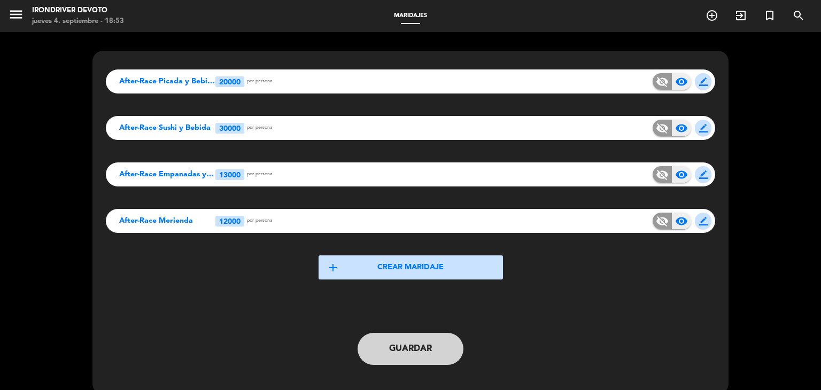
click at [412, 347] on button "Guardar" at bounding box center [410, 349] width 106 height 32
click at [421, 348] on button "Guardar" at bounding box center [410, 349] width 106 height 32
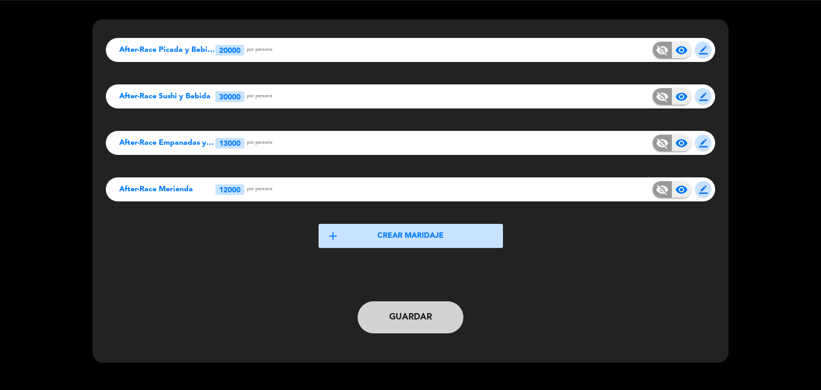
scroll to position [32, 0]
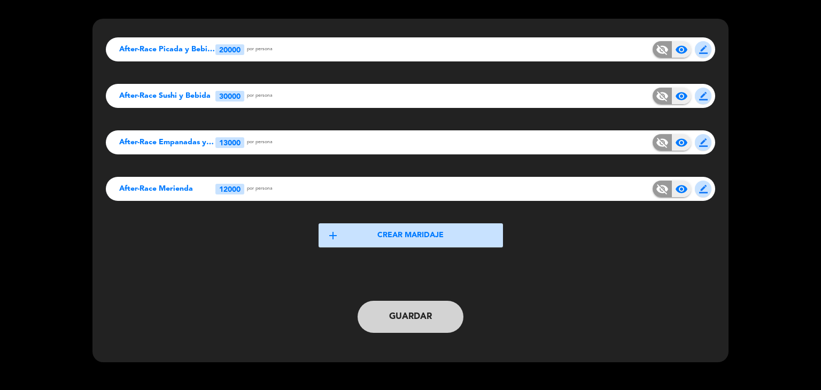
click at [404, 317] on button "Guardar" at bounding box center [410, 317] width 106 height 32
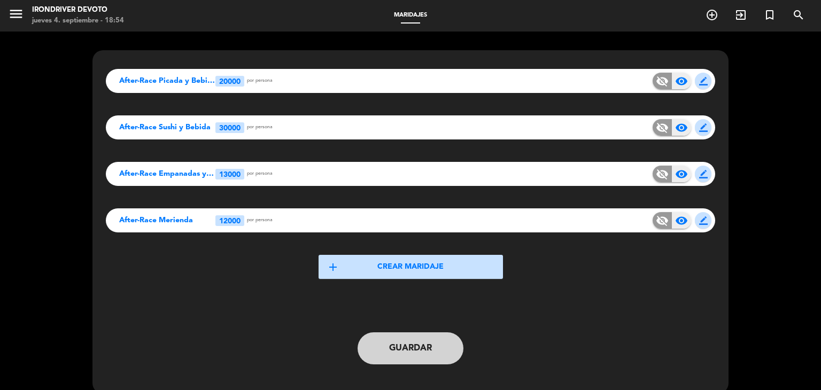
scroll to position [0, 0]
